Goal: Ask a question: Seek information or help from site administrators or community

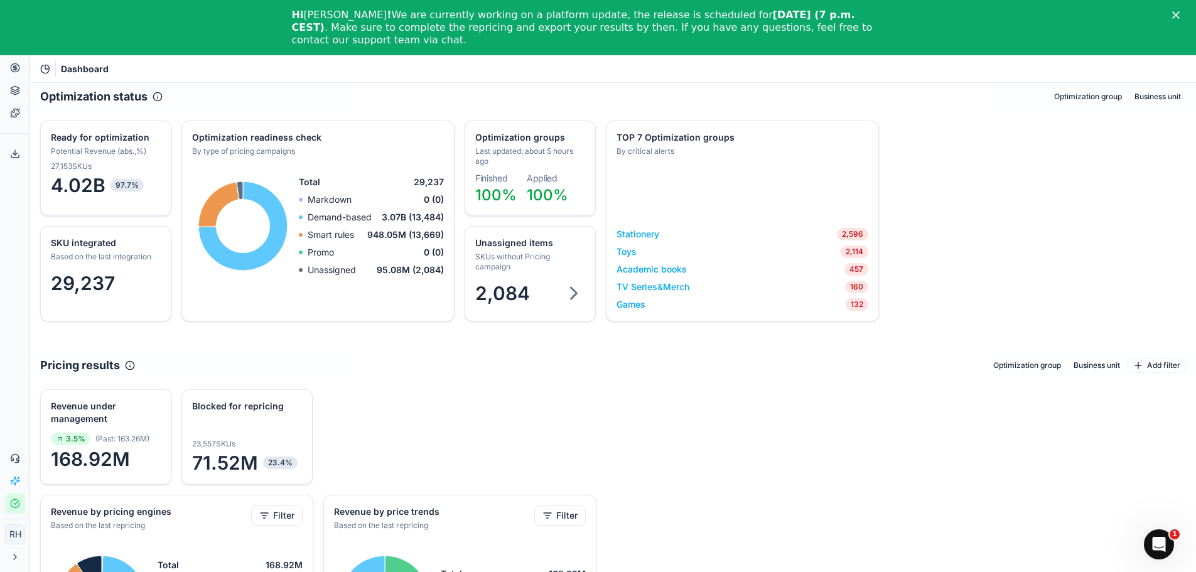
click at [1133, 99] on button "Business unit" at bounding box center [1158, 96] width 57 height 15
click at [1002, 139] on icon "button" at bounding box center [1002, 140] width 10 height 10
click at [1018, 160] on li "main" at bounding box center [1037, 158] width 45 height 18
drag, startPoint x: 810, startPoint y: 215, endPoint x: 762, endPoint y: 211, distance: 47.9
click at [809, 215] on div "TOP 7 Optimization groups By critical alerts Sorry, an unforeseen error occurre…" at bounding box center [742, 221] width 273 height 201
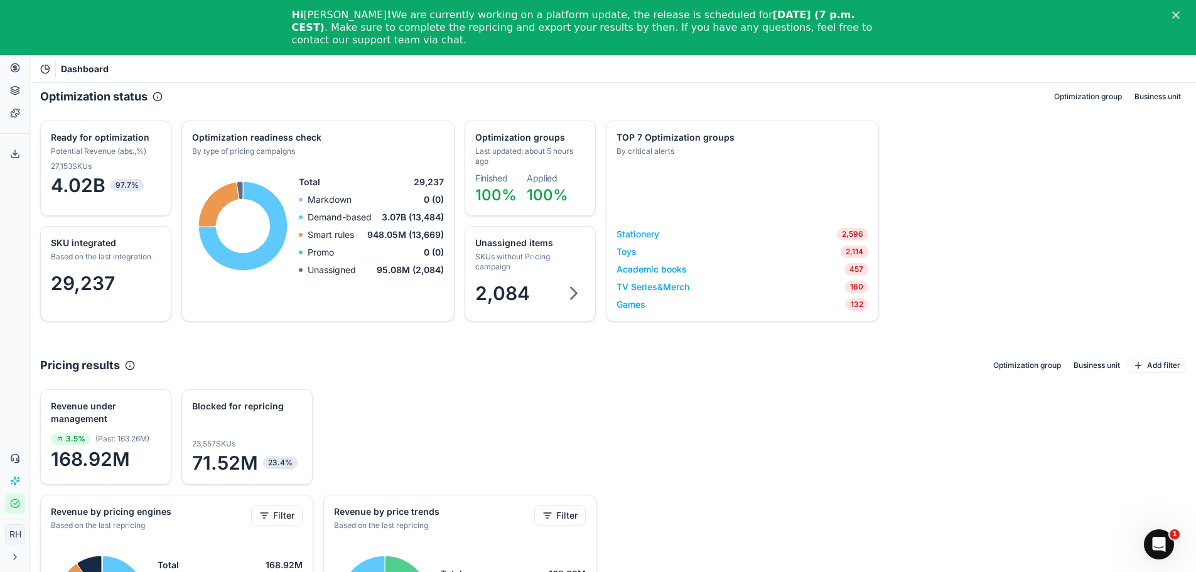
click at [959, 224] on div "SKU integrated Based on the last integration 29,237 Optimization groups Last up…" at bounding box center [613, 221] width 1166 height 221
click at [1180, 16] on polygon "Close" at bounding box center [1176, 15] width 8 height 8
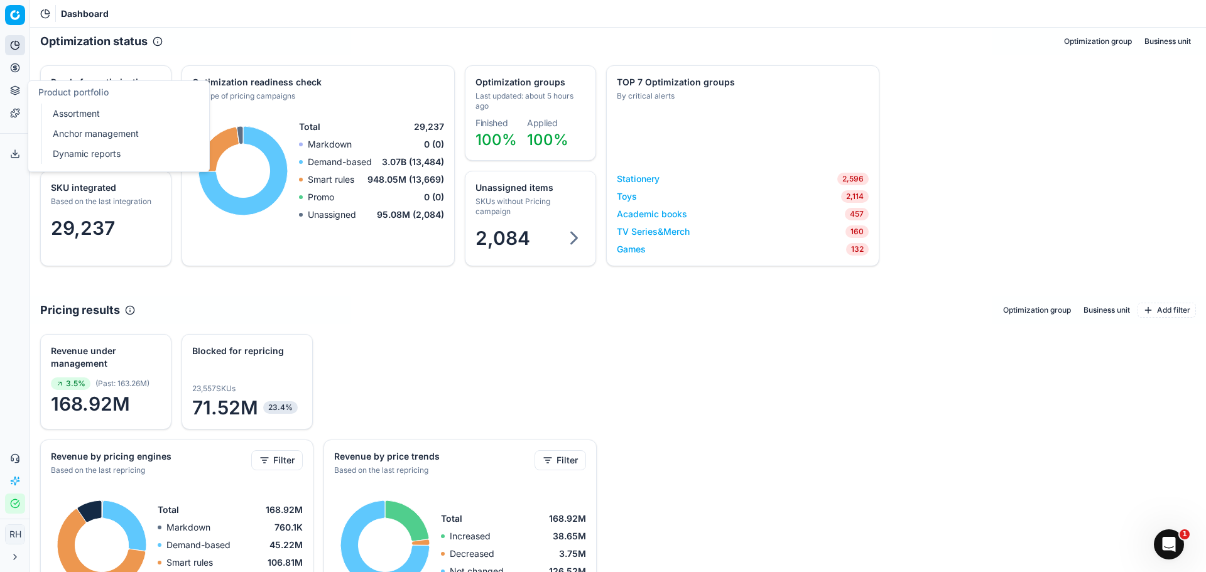
click at [14, 90] on icon at bounding box center [15, 90] width 10 height 10
click at [48, 13] on icon at bounding box center [47, 11] width 4 height 4
click at [89, 8] on span "Dashboard" at bounding box center [85, 14] width 48 height 13
click at [724, 288] on div "SKU integrated Based on the last integration 29,237 Optimization groups Last up…" at bounding box center [618, 175] width 1176 height 241
click at [767, 230] on div "TV Series&Merch 160" at bounding box center [743, 231] width 252 height 13
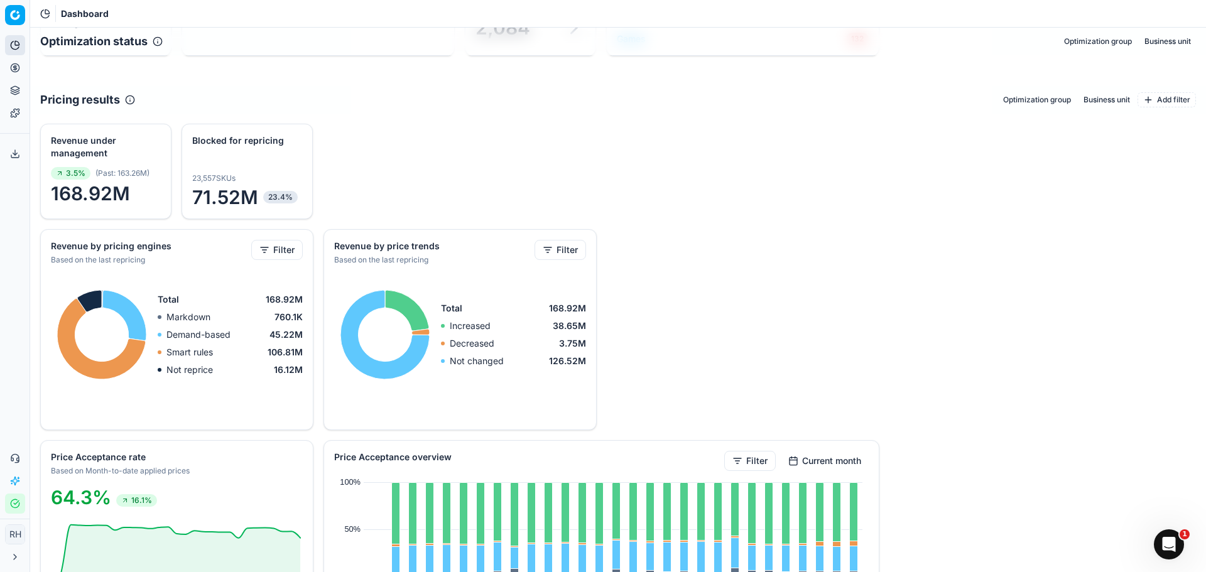
scroll to position [188, 0]
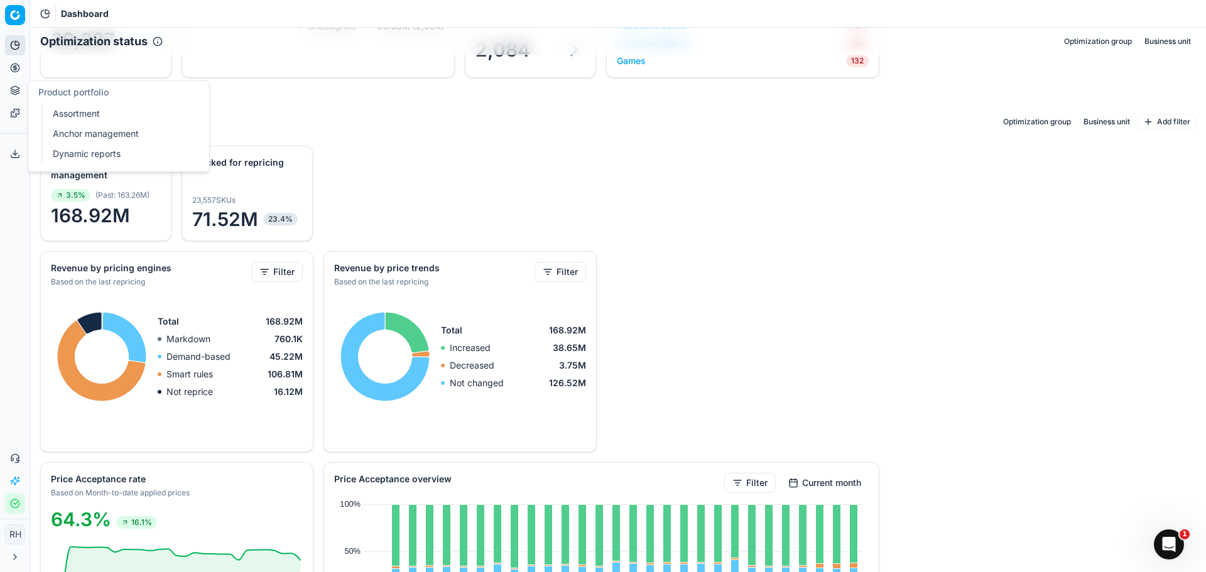
click at [13, 95] on icon at bounding box center [15, 90] width 10 height 10
click at [78, 92] on link "Optimization groups" at bounding box center [121, 91] width 146 height 18
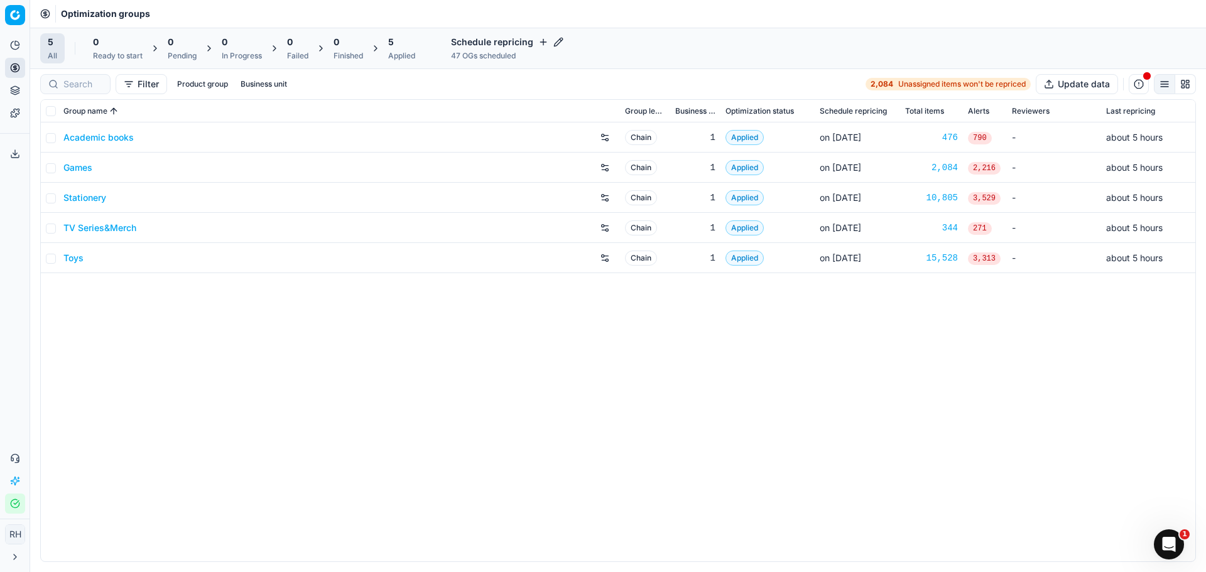
click at [759, 137] on span "Applied" at bounding box center [744, 137] width 38 height 15
click at [10, 89] on icon at bounding box center [15, 90] width 10 height 10
click at [14, 460] on icon at bounding box center [15, 458] width 10 height 10
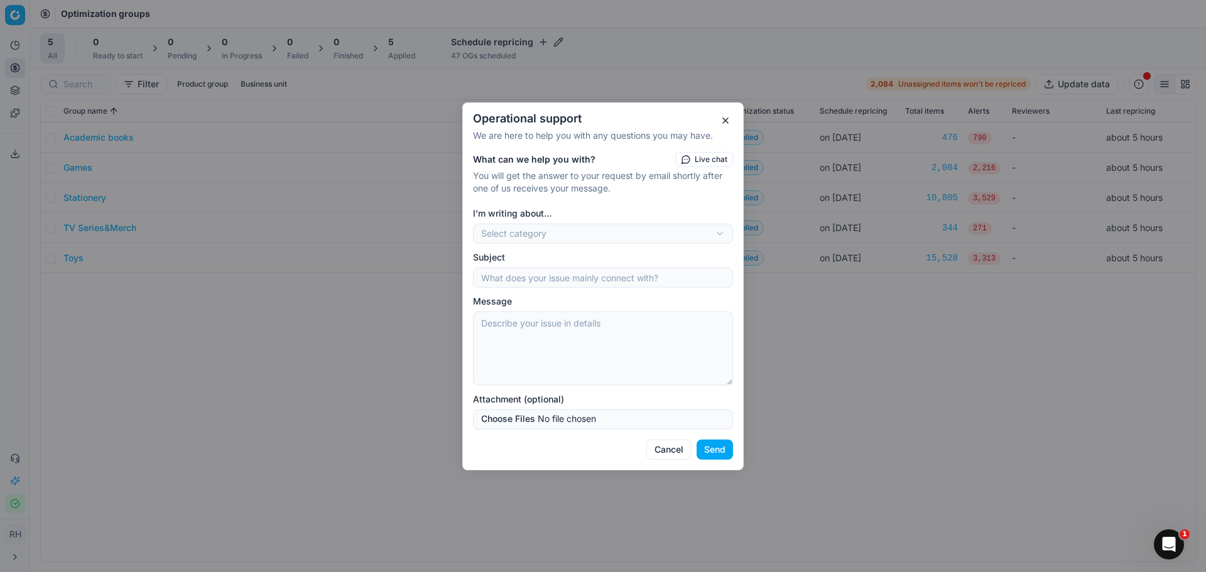
click at [504, 237] on div "Operational support We are here to help you with any questions you may have. Wh…" at bounding box center [603, 286] width 1206 height 572
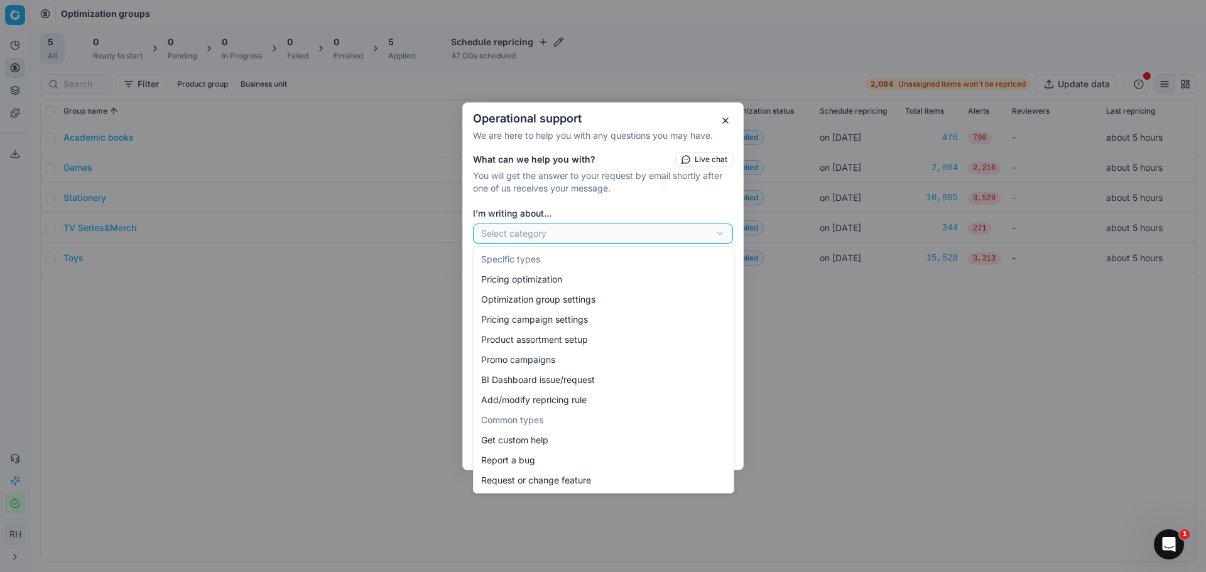
select select "141"
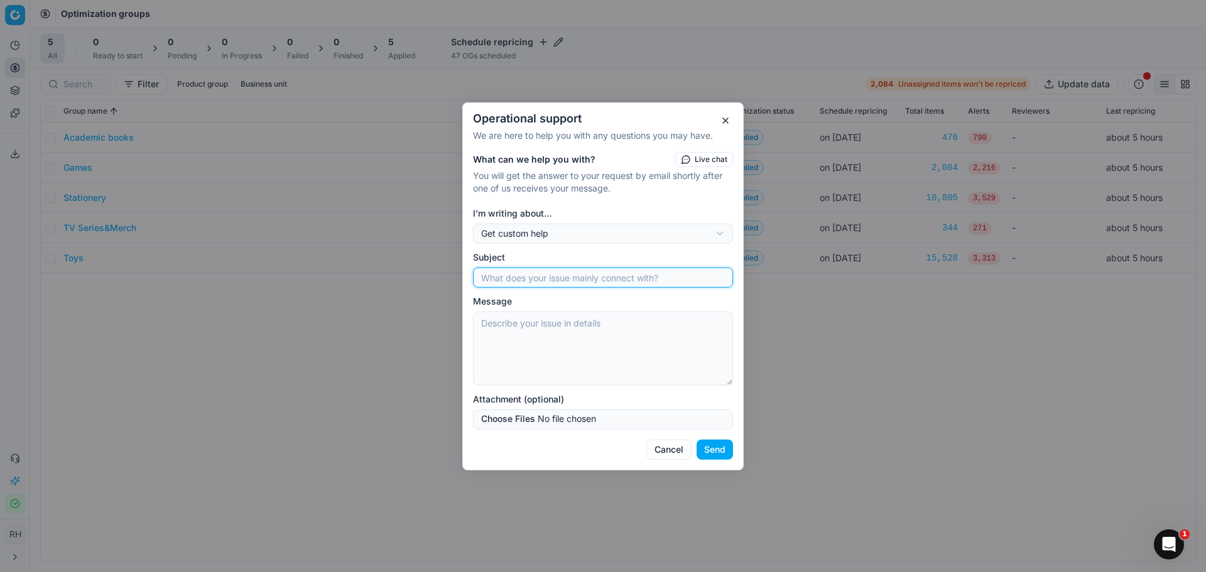
click at [519, 273] on input "Subject" at bounding box center [603, 277] width 249 height 19
type input "I"
type input "Move category"
click at [526, 313] on textarea "Message" at bounding box center [603, 348] width 260 height 74
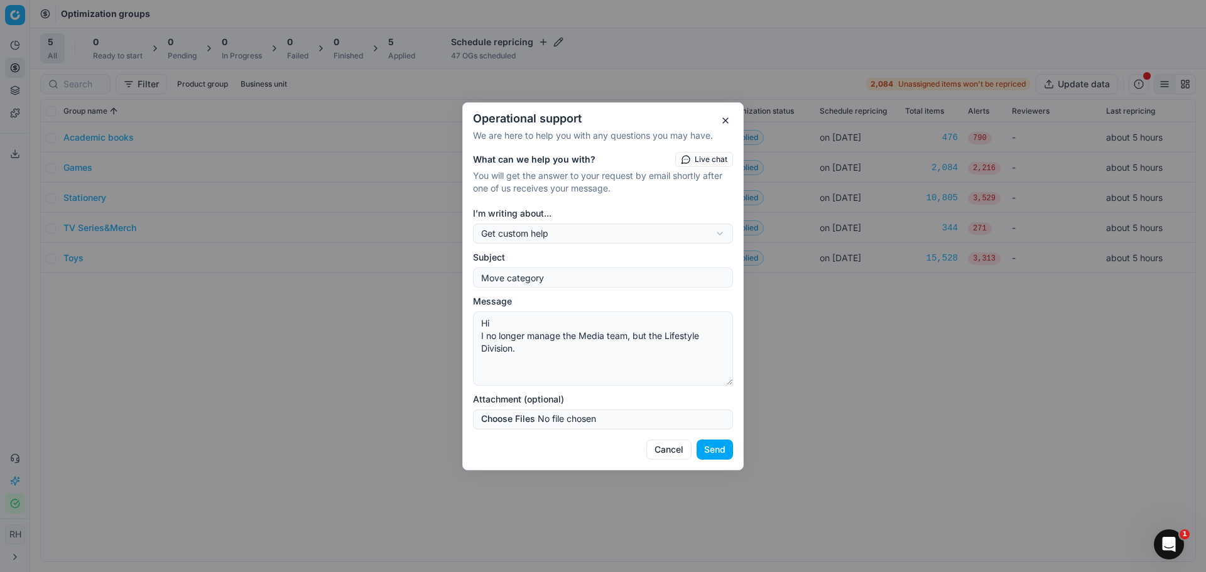
click at [568, 354] on textarea "Hi I no longer manage the Media team, but the Lifestyle Division." at bounding box center [603, 348] width 260 height 74
paste textarea "Sports, Camping & Outdoor, Garden, Pool & patio, Automotive, DIY"
click at [522, 379] on textarea "Hi I no longer manage the Media team, but the Lifestyle Division. The departmen…" at bounding box center [603, 348] width 260 height 74
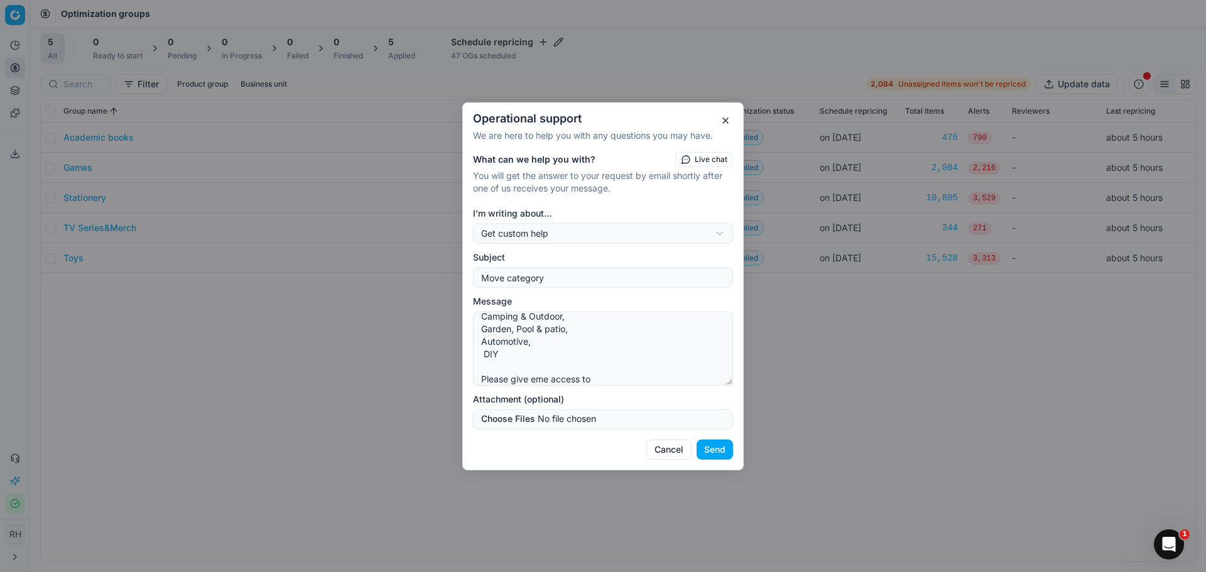
click at [541, 382] on textarea "Hi I no longer manage the Media team, but the Lifestyle Division. The departmen…" at bounding box center [603, 348] width 260 height 74
click at [535, 381] on textarea "Hi I no longer manage the Media team, but the Lifestyle Division. The departmen…" at bounding box center [603, 348] width 260 height 74
click at [595, 374] on textarea "Hi I no longer manage the Media team, but the Lifestyle Division. The departmen…" at bounding box center [603, 348] width 260 height 74
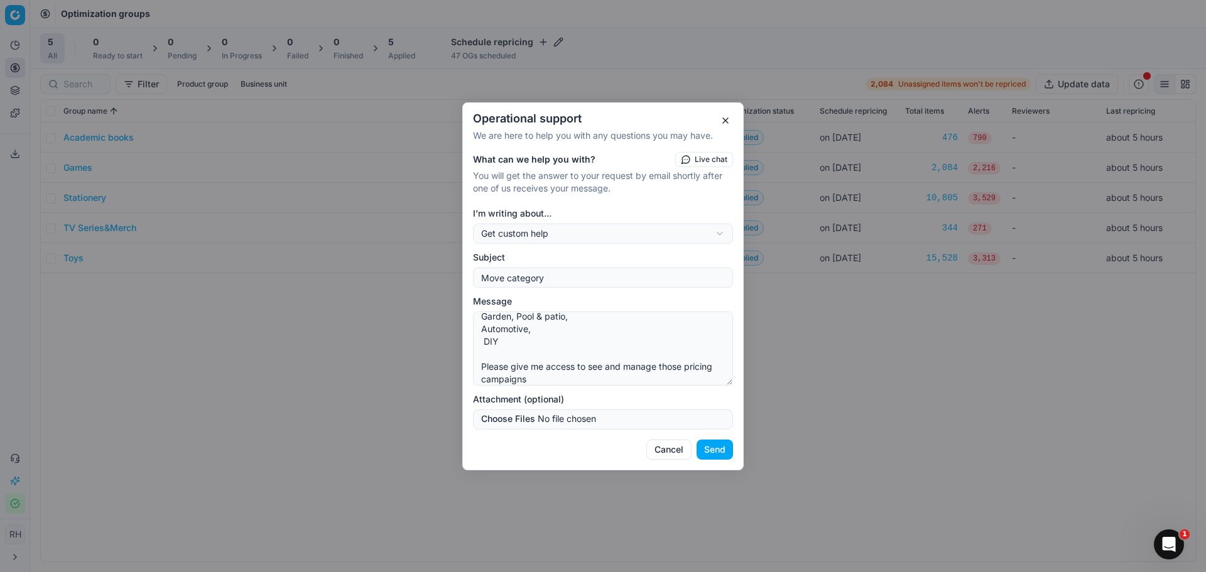
type textarea "Hi I no longer manage the Media team, but the Lifestyle Division. The departmen…"
click at [718, 452] on button "Send" at bounding box center [714, 450] width 36 height 20
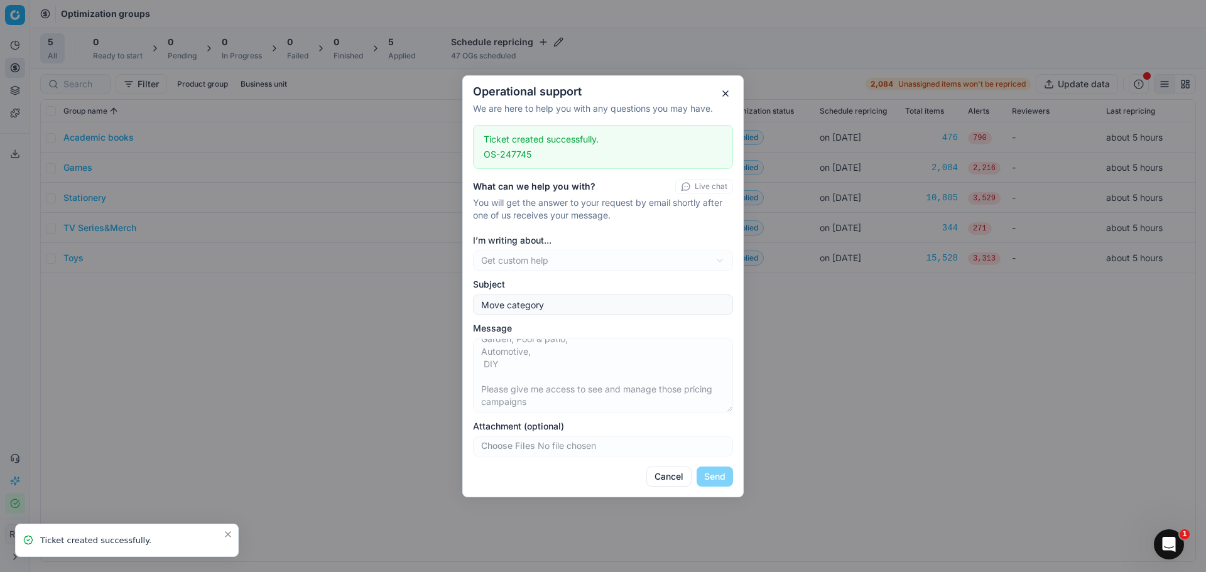
scroll to position [75, 0]
click at [14, 483] on div "Operational support We are here to help you with any questions you may have. Ti…" at bounding box center [603, 286] width 1206 height 572
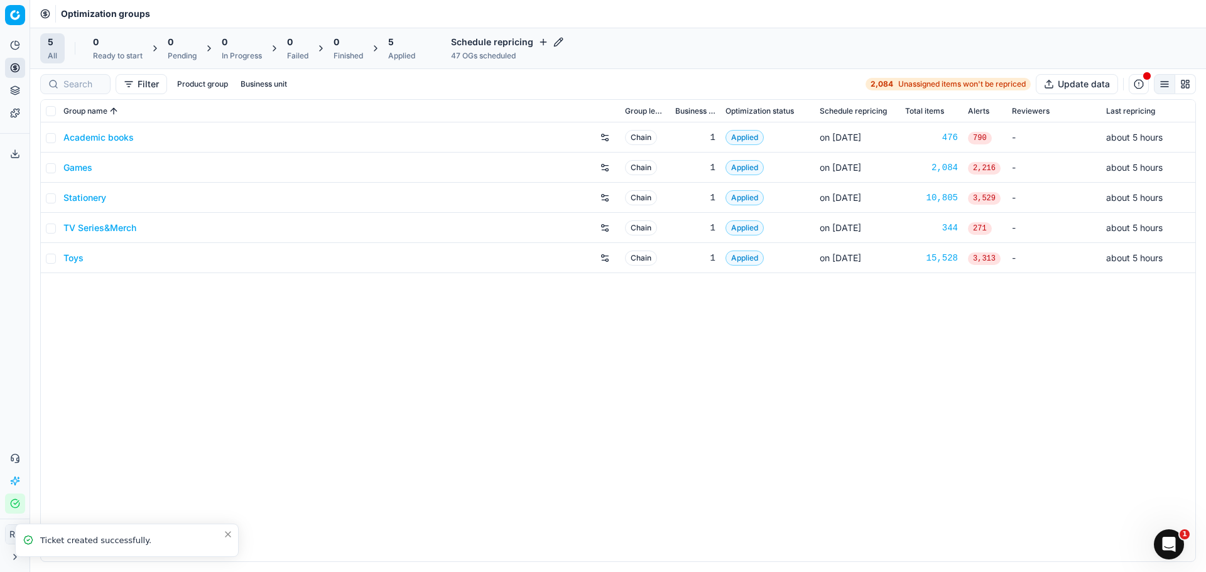
click at [14, 483] on icon at bounding box center [15, 481] width 10 height 10
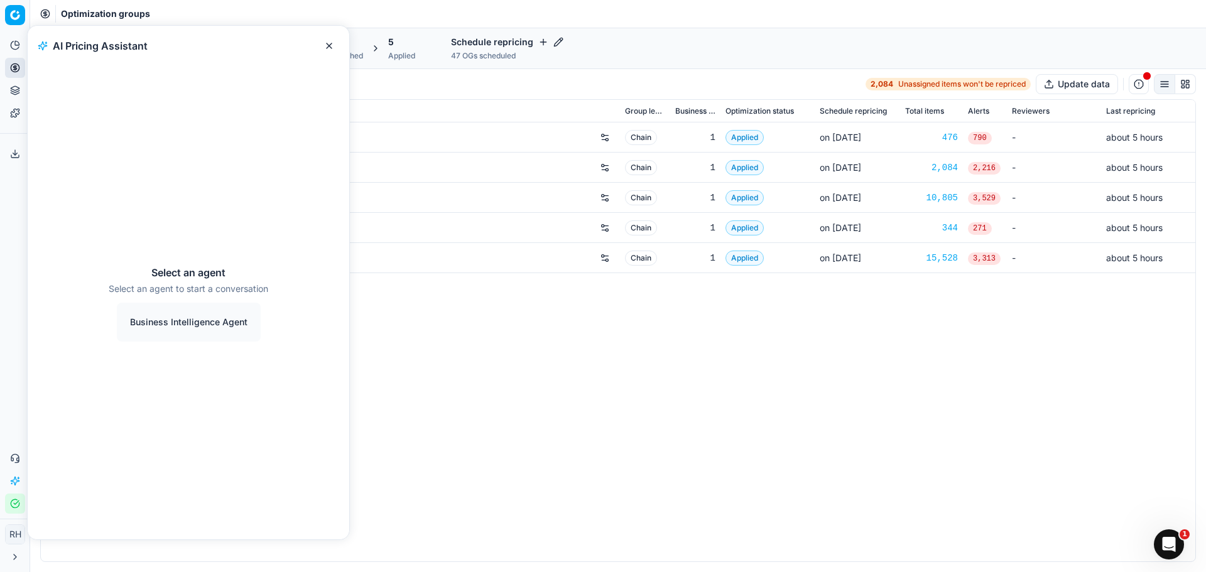
click at [158, 316] on button "Business Intelligence Agent" at bounding box center [189, 322] width 144 height 39
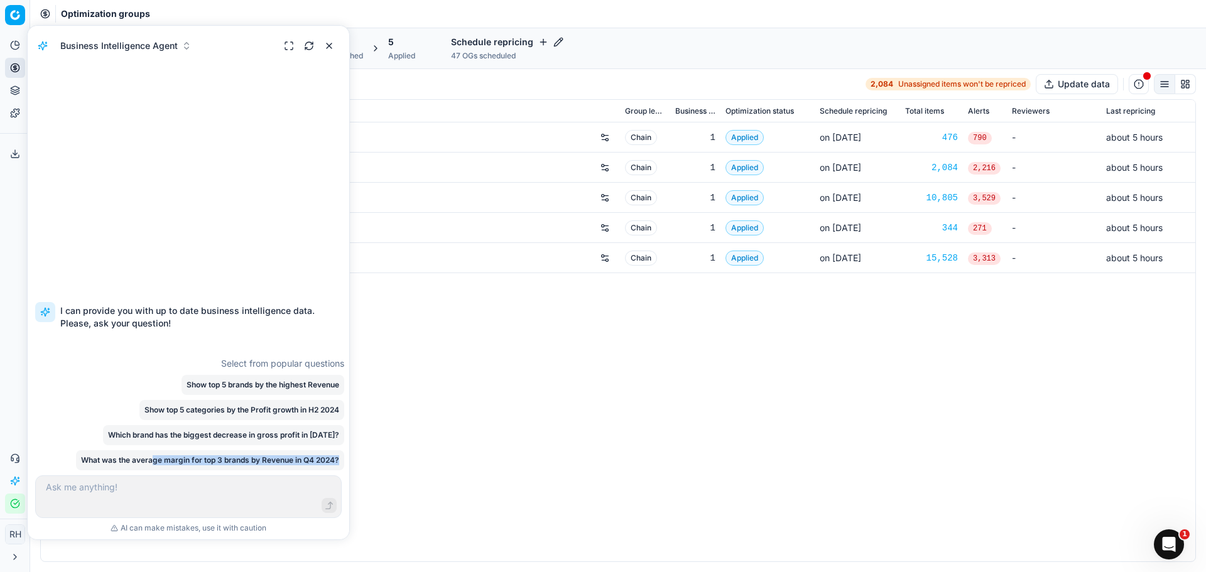
click at [150, 477] on div "I can provide you with up to date business intelligence data. Please, ask your …" at bounding box center [189, 303] width 322 height 475
click at [150, 487] on textarea at bounding box center [188, 496] width 306 height 43
type textarea "how di I change the categories I can se"
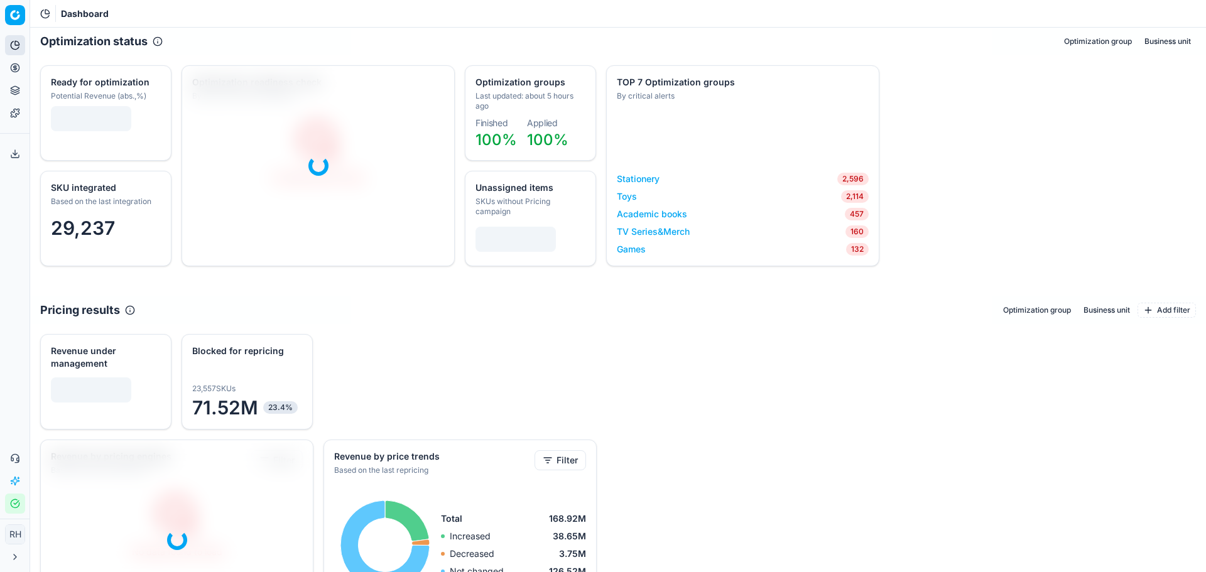
click at [13, 14] on html "Pricing platform Analytics Pricing Product portfolio Templates Export service 0…" at bounding box center [603, 286] width 1206 height 572
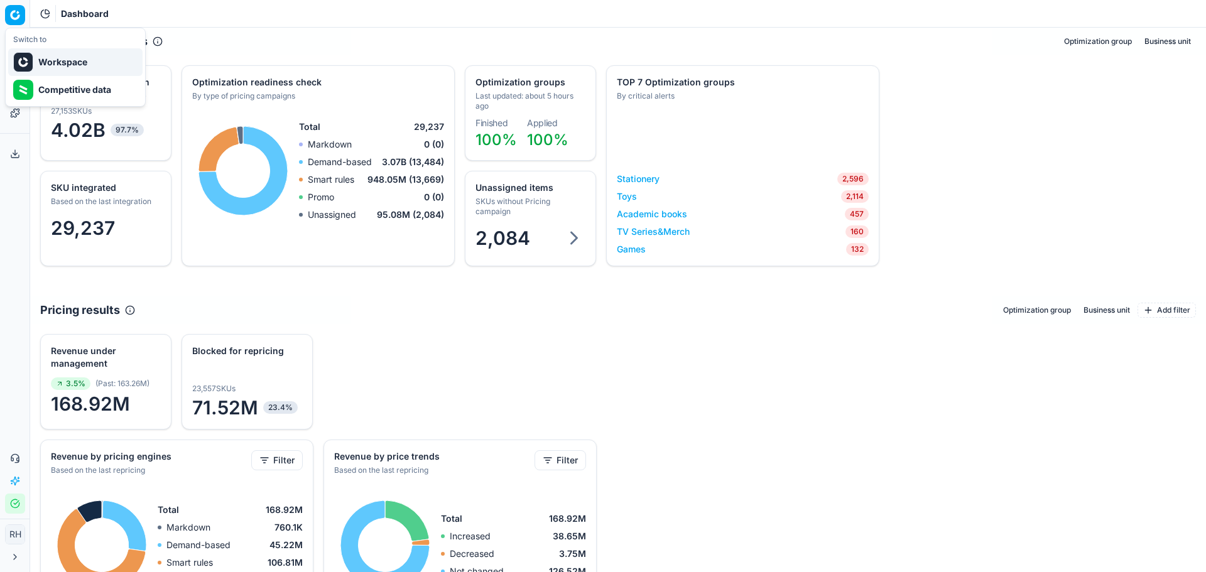
click at [66, 63] on div "Workspace" at bounding box center [75, 62] width 134 height 28
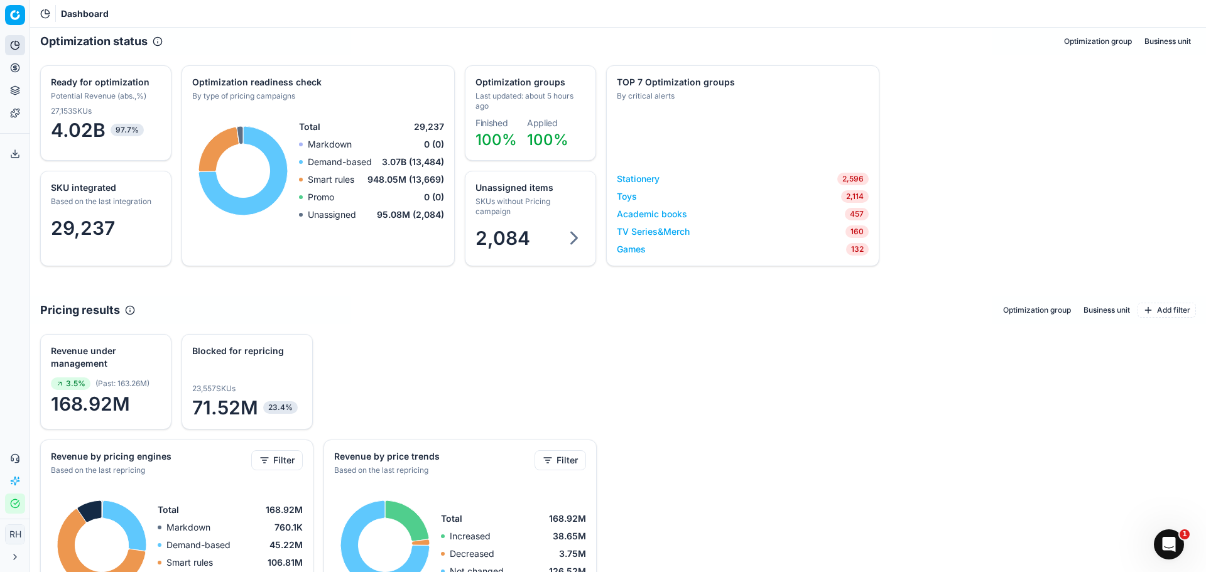
click at [21, 92] on button "Product portfolio" at bounding box center [15, 90] width 20 height 20
click at [9, 57] on ul "Analytics Pricing Product portfolio Templates" at bounding box center [14, 79] width 19 height 88
click at [11, 41] on icon at bounding box center [15, 45] width 10 height 10
click at [114, 112] on link "Pricing campaigns" at bounding box center [121, 111] width 146 height 18
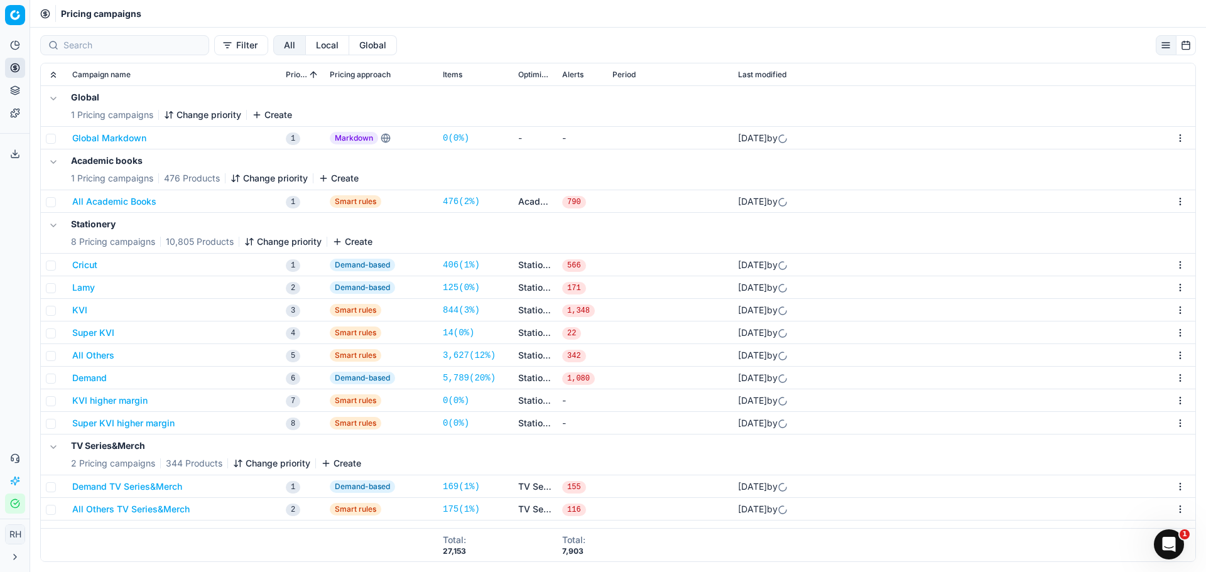
click at [58, 232] on button "button" at bounding box center [53, 225] width 15 height 15
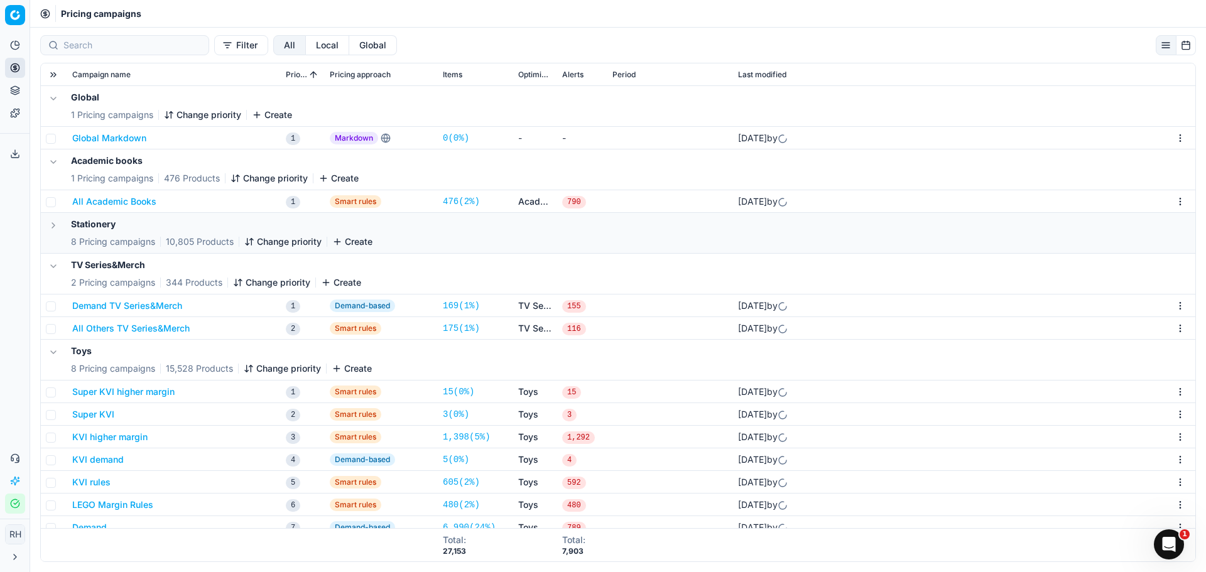
click at [42, 14] on icon at bounding box center [45, 14] width 10 height 10
click at [57, 11] on div "Pricing campaigns" at bounding box center [618, 14] width 1176 height 28
